Goal: Task Accomplishment & Management: Manage account settings

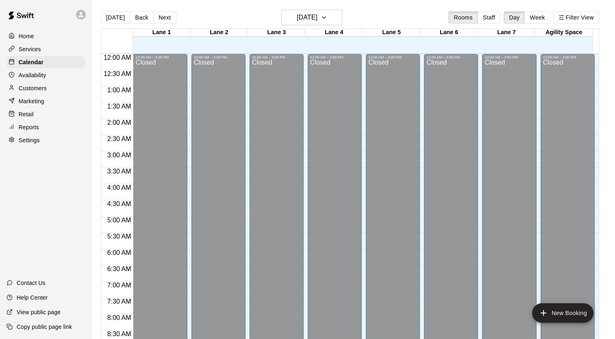
scroll to position [461, 0]
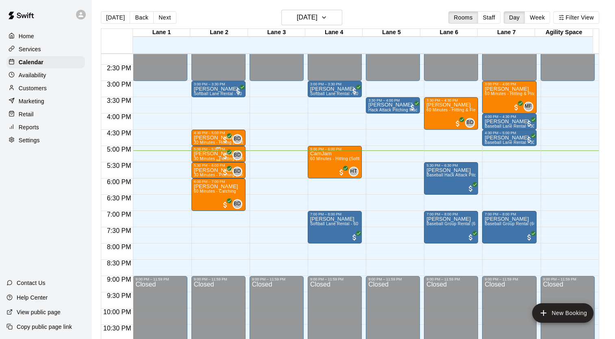
click at [207, 154] on p "[PERSON_NAME]" at bounding box center [218, 154] width 49 height 0
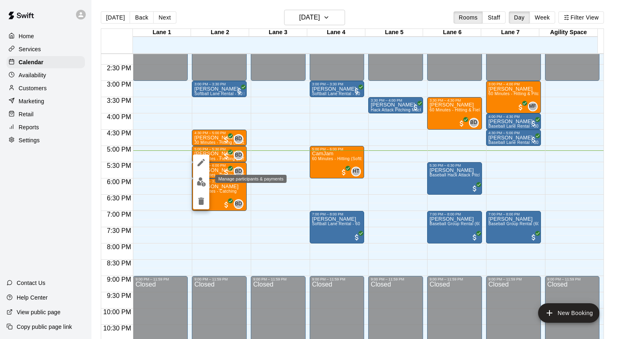
click at [200, 179] on img "edit" at bounding box center [201, 181] width 9 height 9
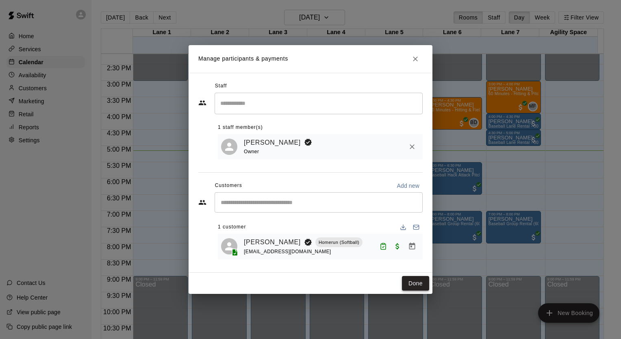
click at [420, 287] on button "Done" at bounding box center [415, 283] width 27 height 15
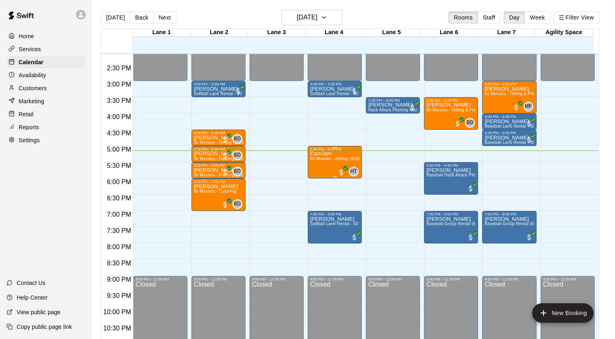
click at [334, 159] on span "60 Minutes - Hitting (Softball)" at bounding box center [338, 159] width 57 height 4
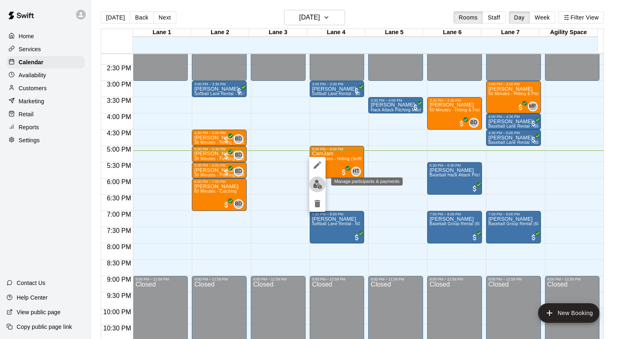
click at [324, 187] on button "edit" at bounding box center [317, 184] width 16 height 16
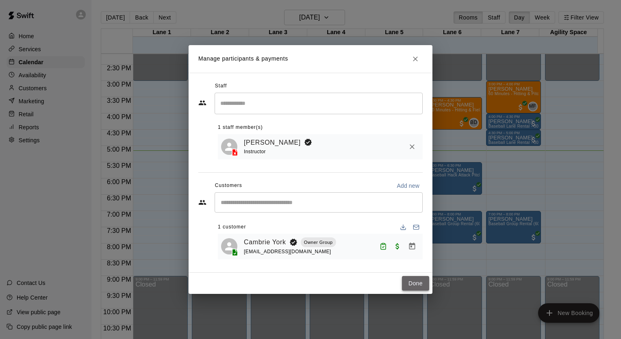
click at [413, 289] on button "Done" at bounding box center [415, 283] width 27 height 15
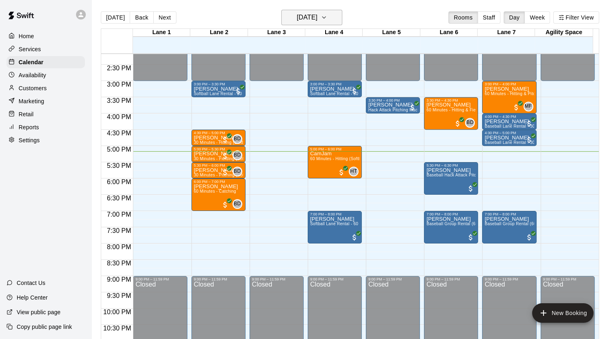
click at [318, 14] on h6 "[DATE]" at bounding box center [307, 17] width 21 height 11
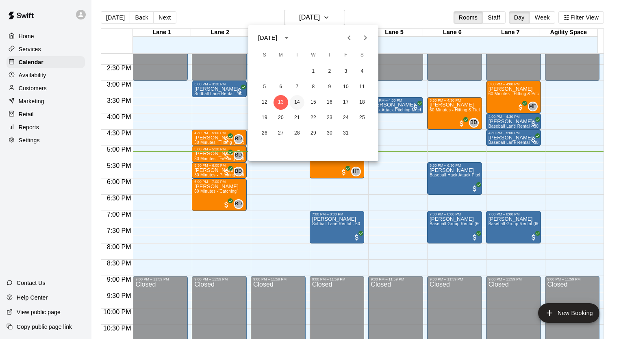
click at [296, 103] on button "14" at bounding box center [297, 102] width 15 height 15
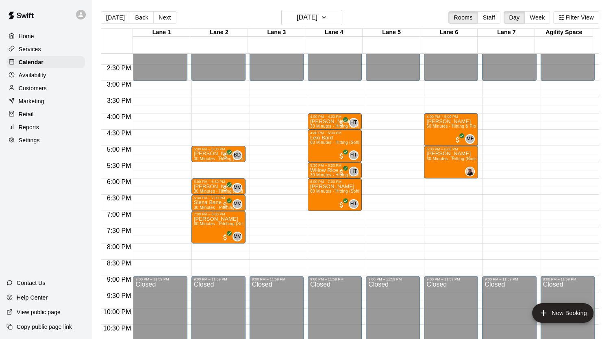
drag, startPoint x: 137, startPoint y: 18, endPoint x: 146, endPoint y: 23, distance: 9.5
click at [137, 18] on button "Back" at bounding box center [142, 17] width 24 height 12
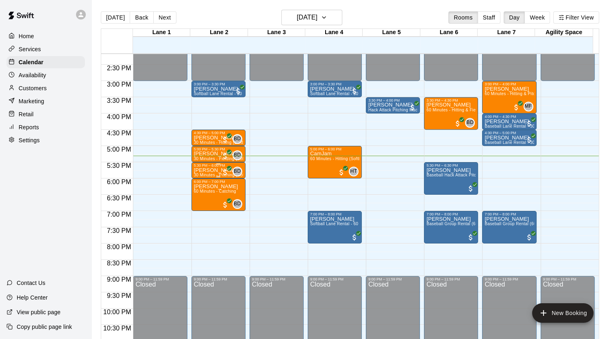
click at [203, 167] on div "5:30 PM – 6:00 PM" at bounding box center [218, 165] width 49 height 4
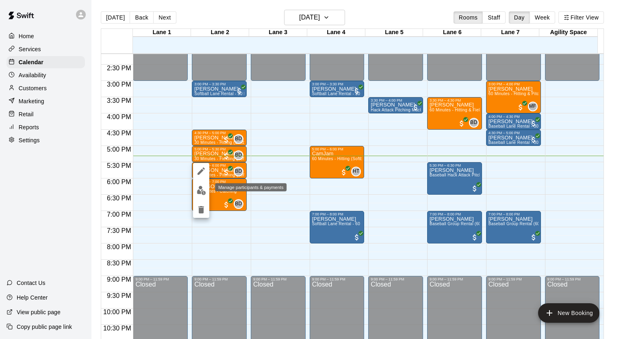
click at [203, 190] on img "edit" at bounding box center [201, 190] width 9 height 9
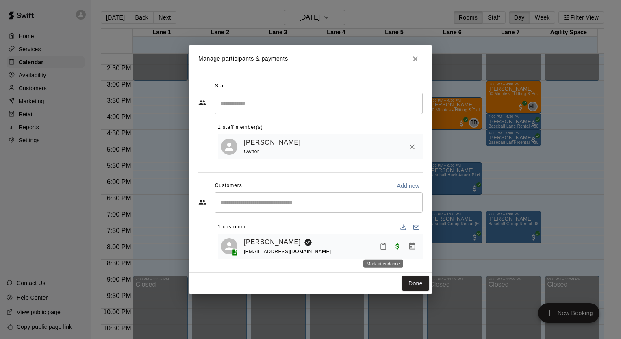
click at [386, 247] on icon "Mark attendance" at bounding box center [383, 247] width 5 height 6
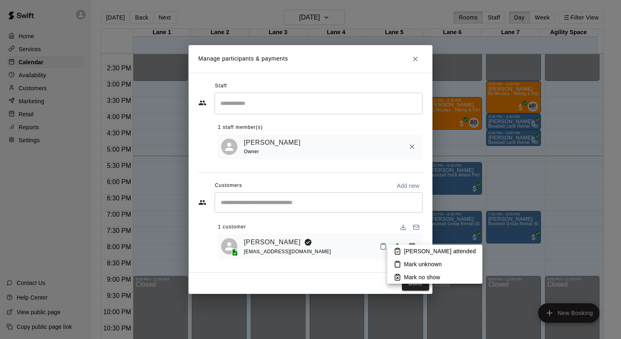
click at [400, 249] on icon at bounding box center [397, 251] width 7 height 7
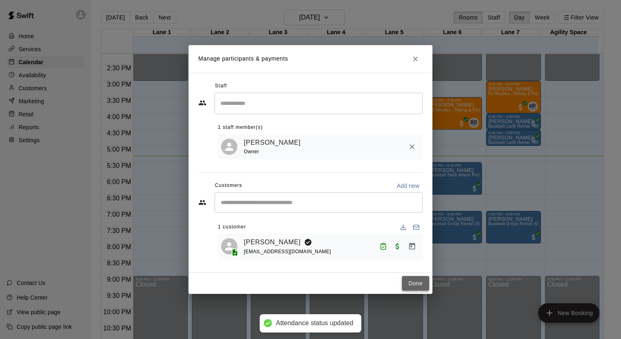
click at [421, 283] on button "Done" at bounding box center [415, 283] width 27 height 15
